Goal: Find specific page/section: Find specific page/section

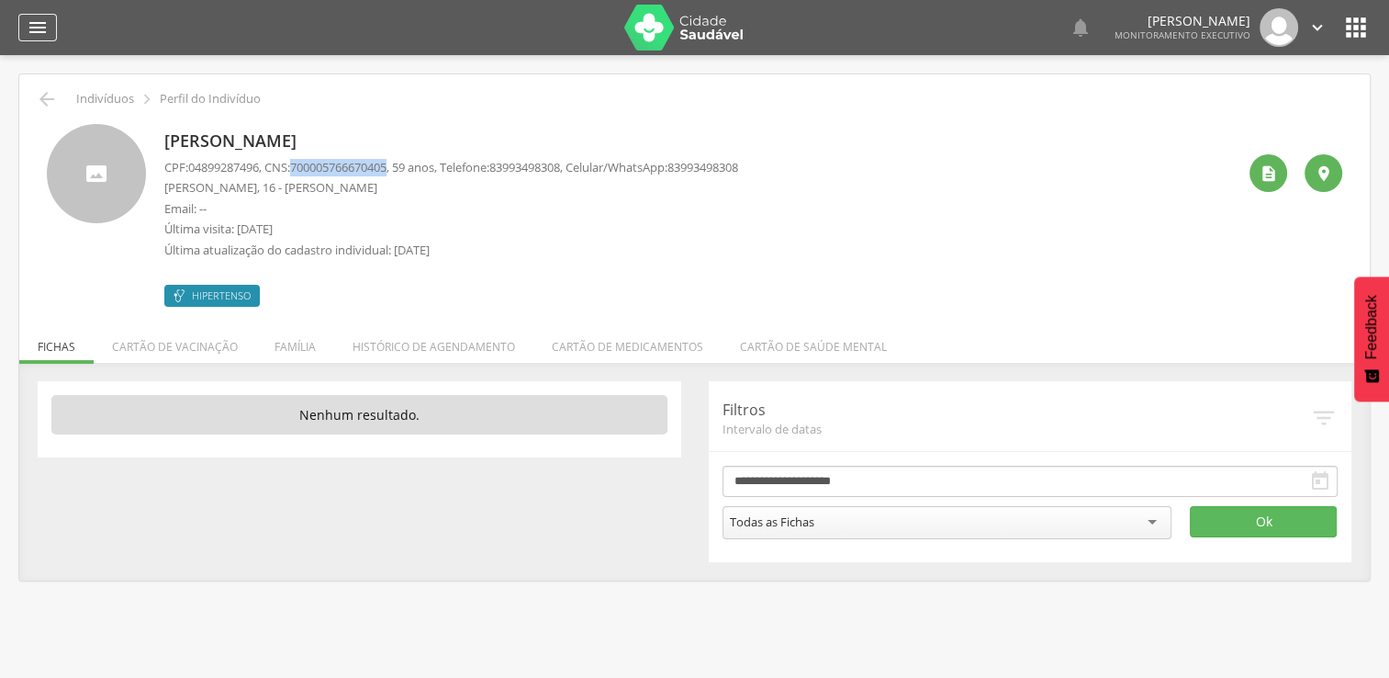
click at [32, 28] on icon "" at bounding box center [38, 28] width 22 height 22
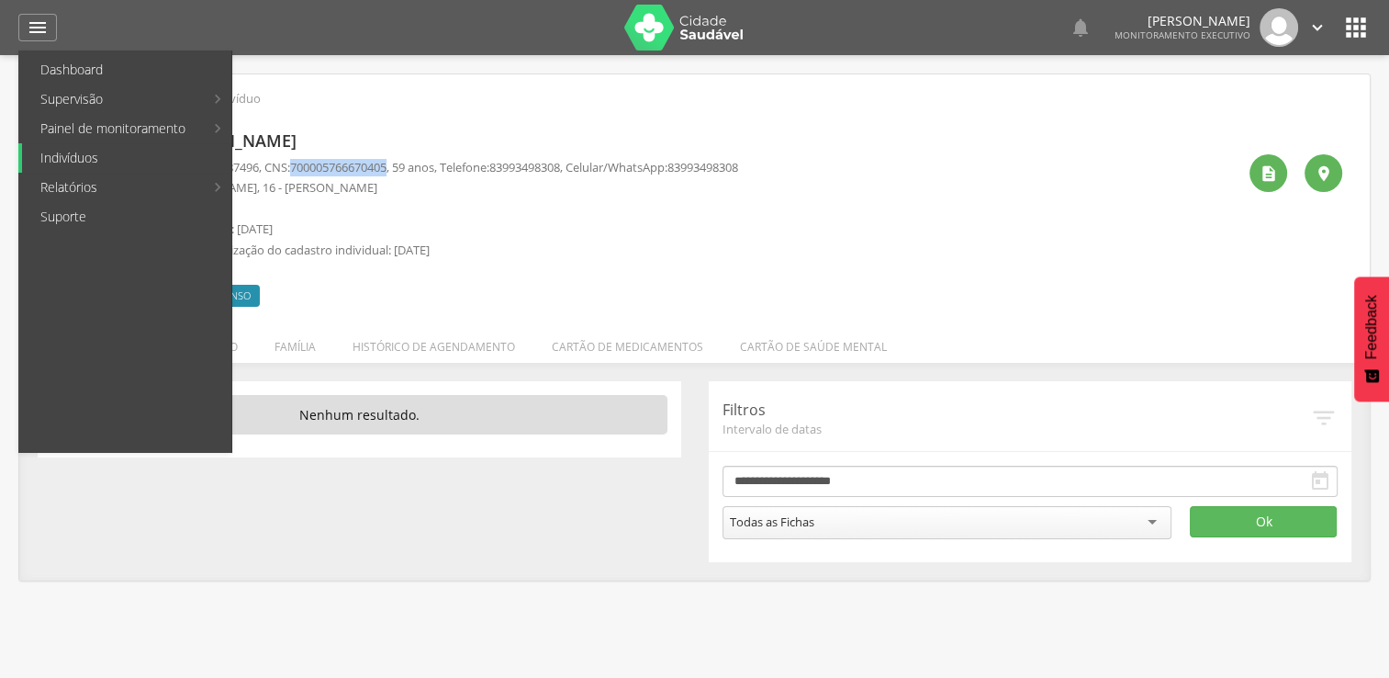
click at [97, 168] on link "Indivíduos" at bounding box center [126, 157] width 209 height 29
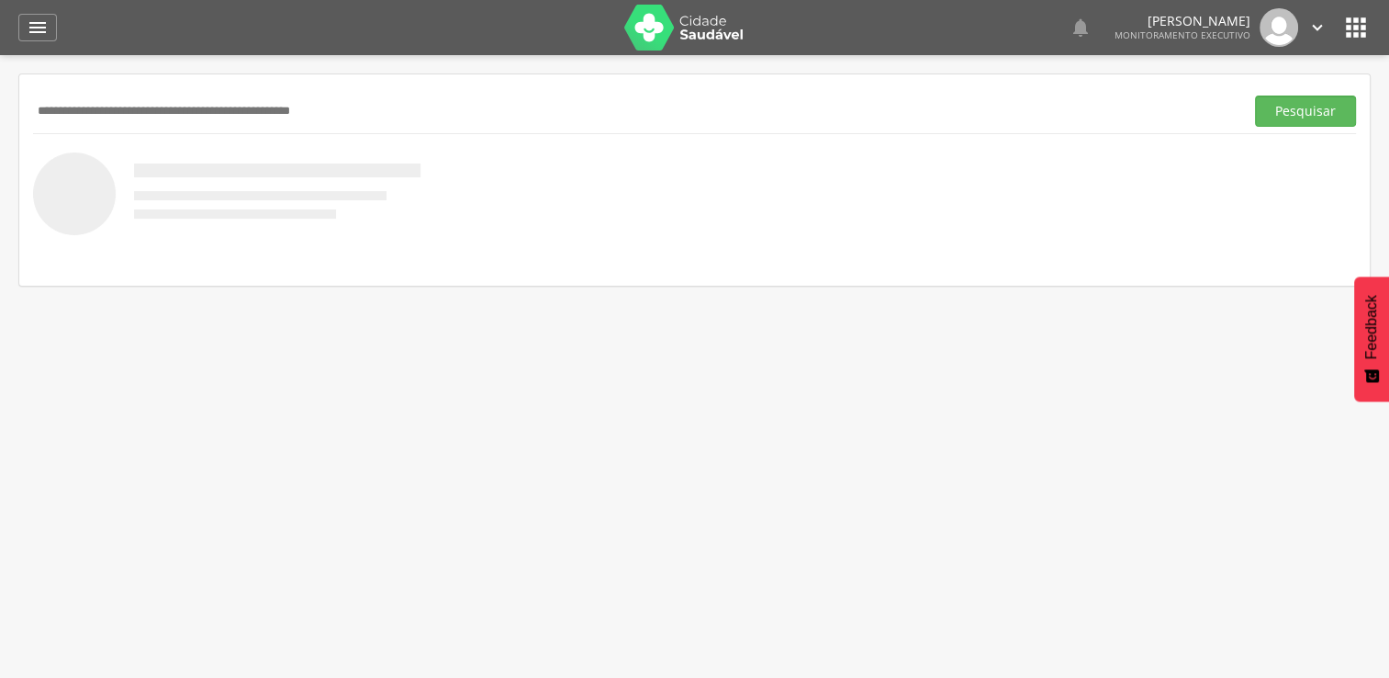
click at [324, 105] on input "text" at bounding box center [635, 110] width 1204 height 31
type input "**********"
click at [1255, 95] on button "Pesquisar" at bounding box center [1305, 110] width 101 height 31
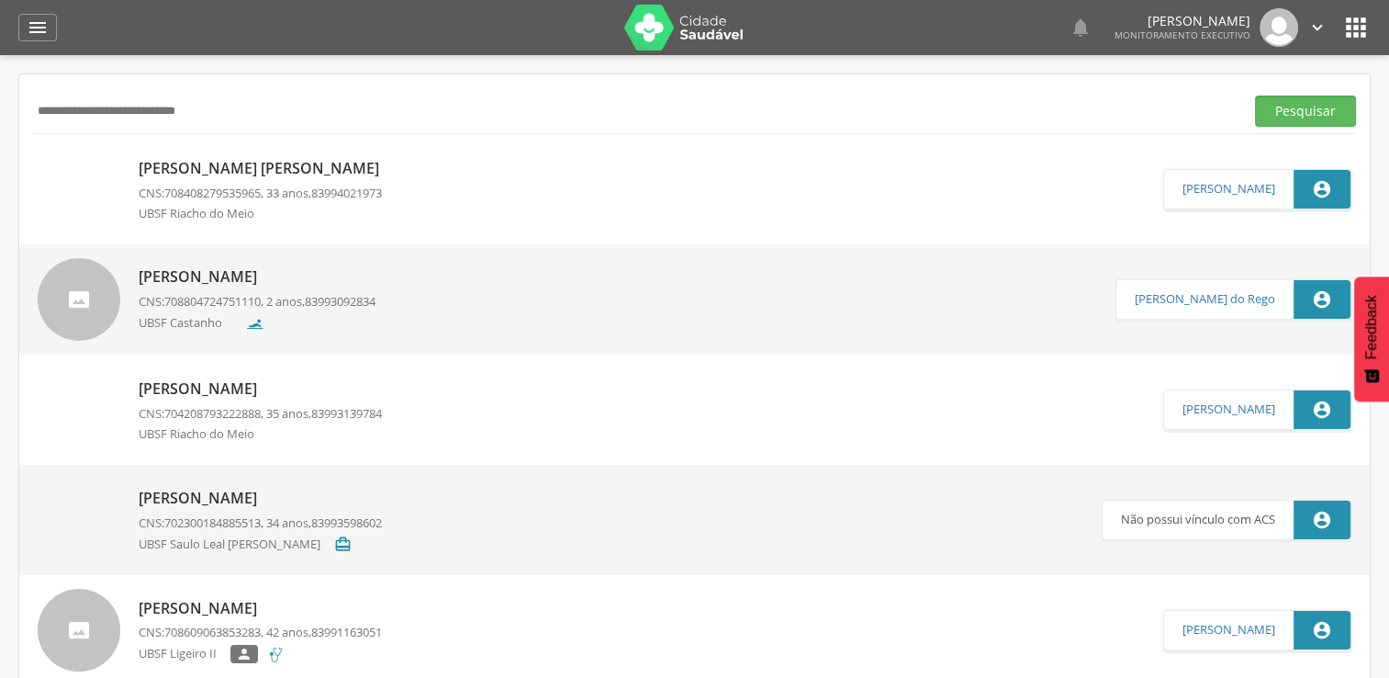
click at [309, 169] on p "[PERSON_NAME] [PERSON_NAME]" at bounding box center [264, 168] width 250 height 21
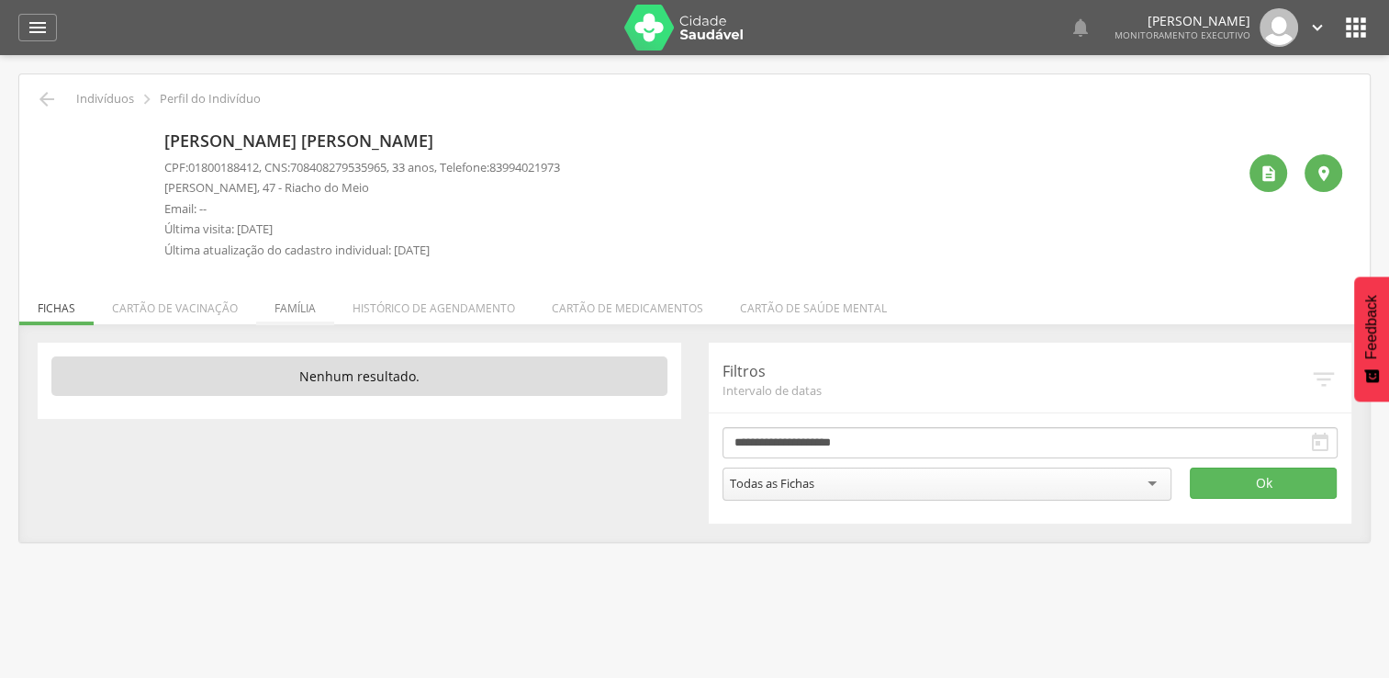
click at [290, 315] on li "Família" at bounding box center [295, 303] width 78 height 43
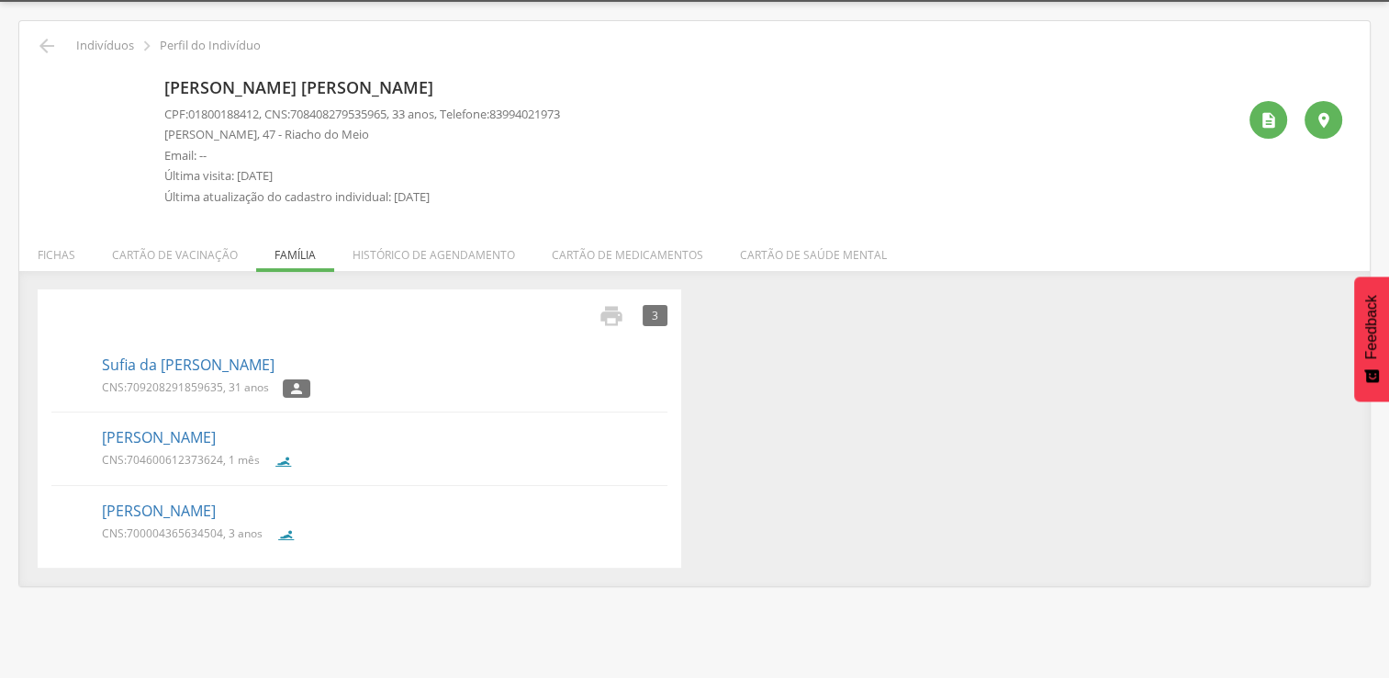
scroll to position [55, 0]
